Goal: Ask a question

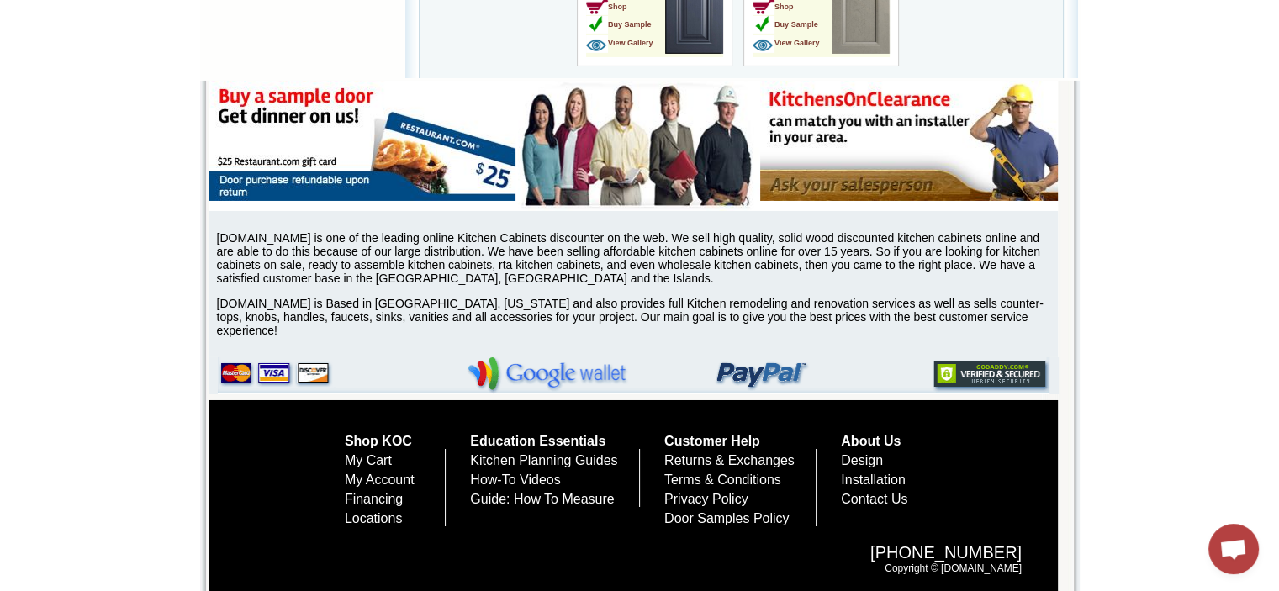
drag, startPoint x: 1285, startPoint y: 135, endPoint x: 1291, endPoint y: 624, distance: 488.5
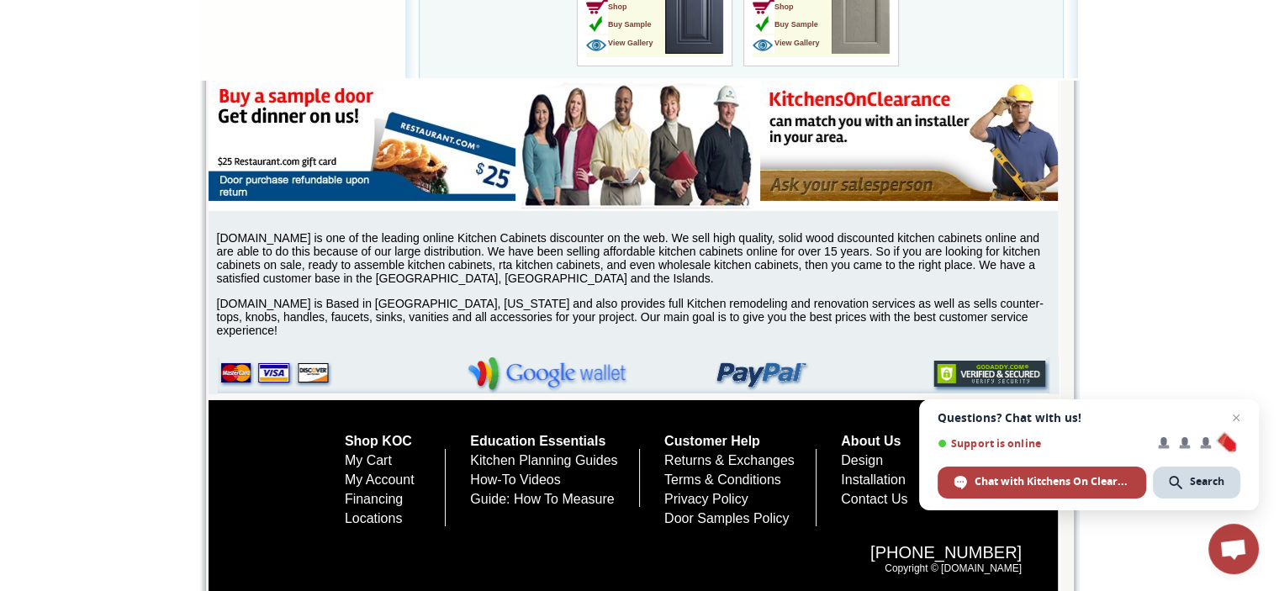
click at [694, 554] on span "[PHONE_NUMBER]" at bounding box center [643, 552] width 757 height 19
click at [1233, 418] on span "Close chat" at bounding box center [1236, 418] width 21 height 21
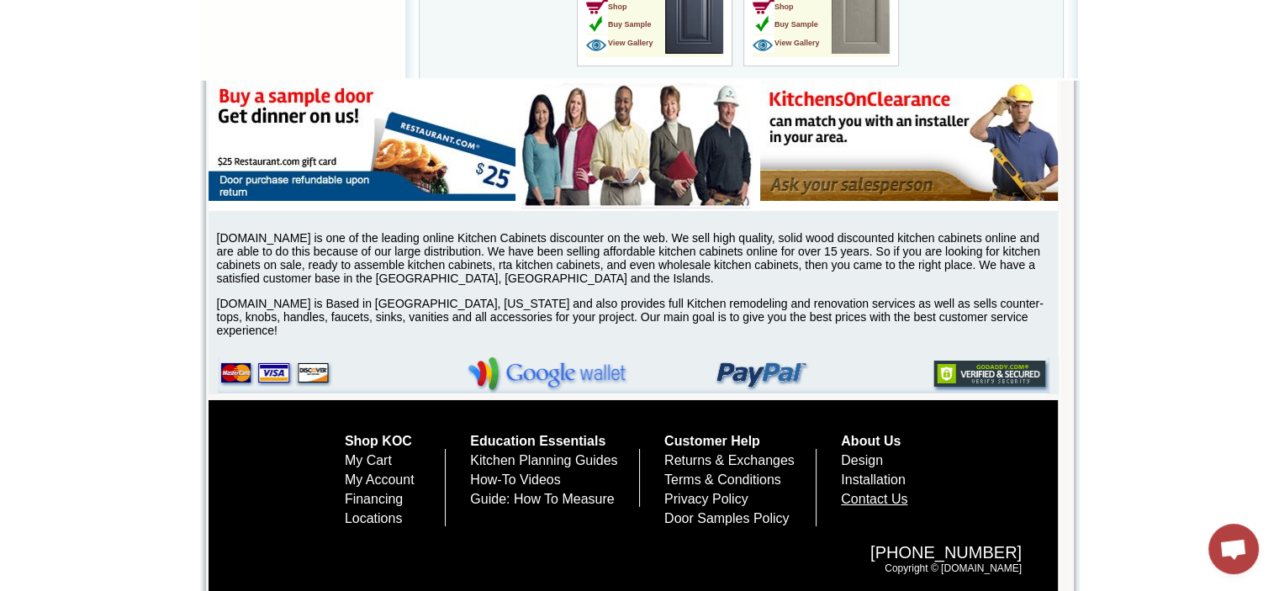
click at [887, 499] on link "Contact Us" at bounding box center [874, 499] width 66 height 14
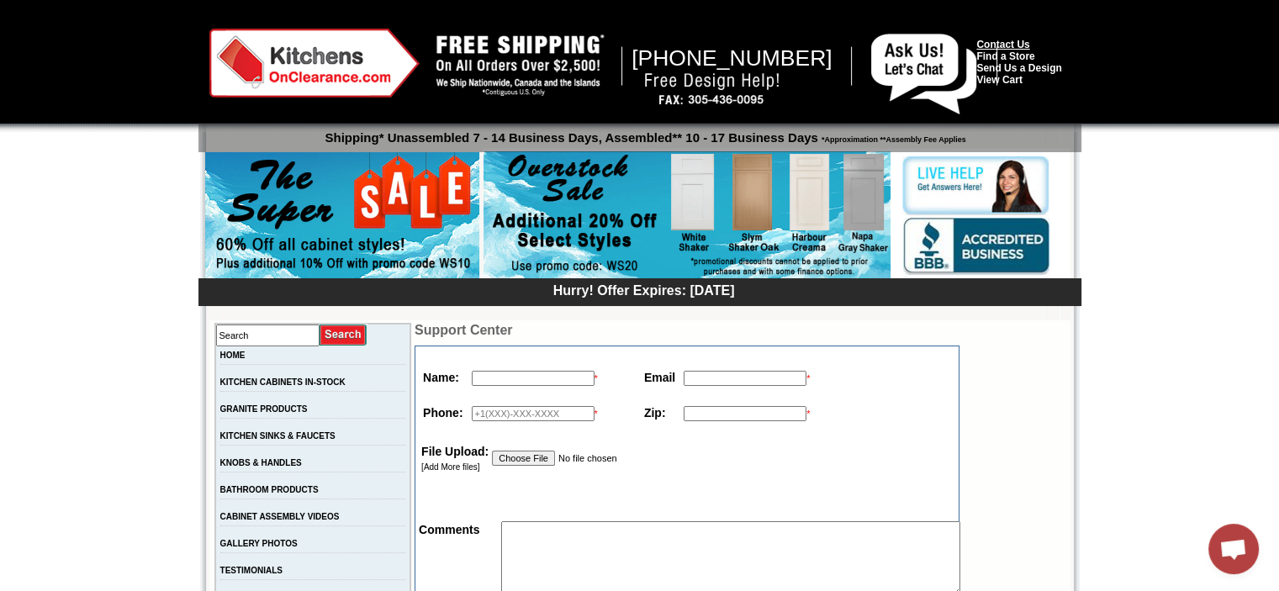
click at [1006, 43] on link "Contact Us" at bounding box center [1002, 45] width 53 height 12
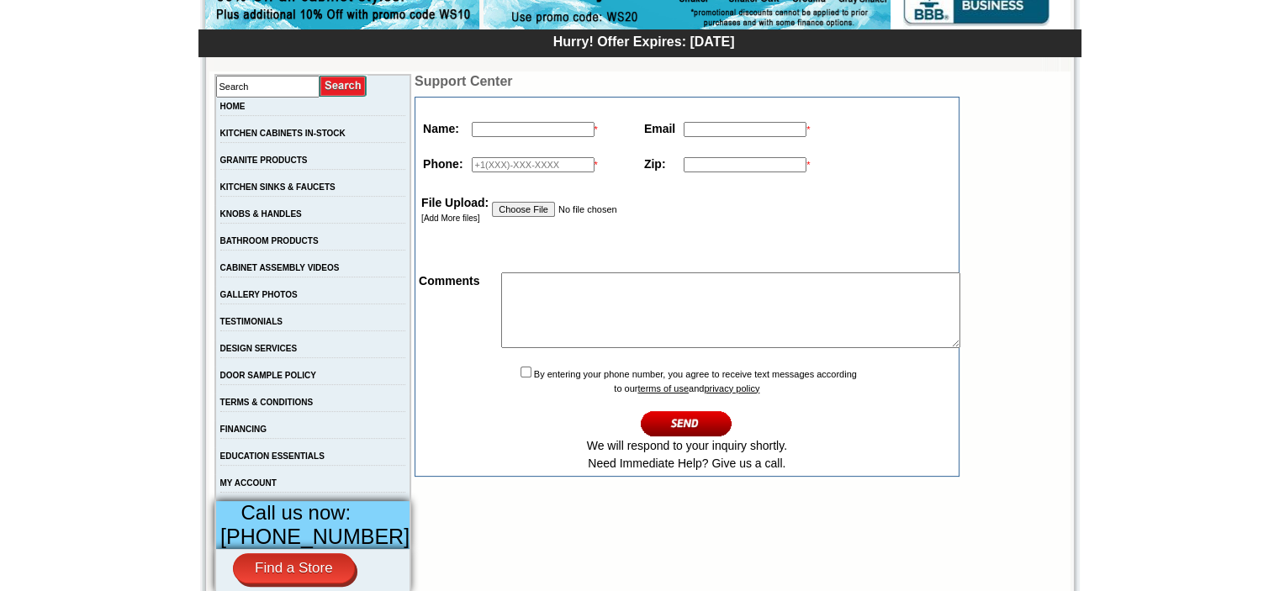
scroll to position [252, 0]
